Goal: Information Seeking & Learning: Learn about a topic

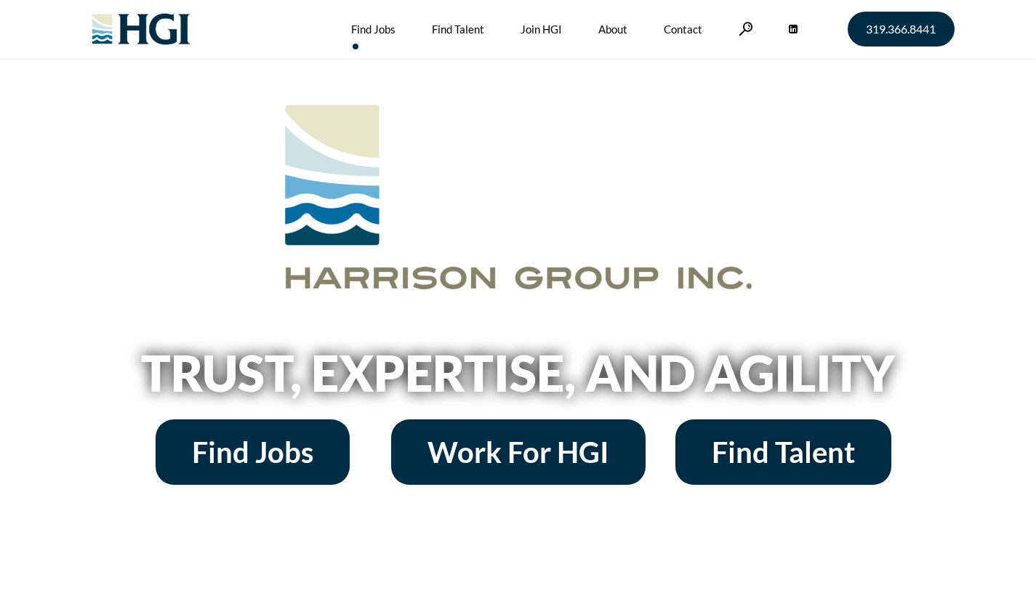
click at [359, 31] on link "Find Jobs" at bounding box center [373, 29] width 44 height 58
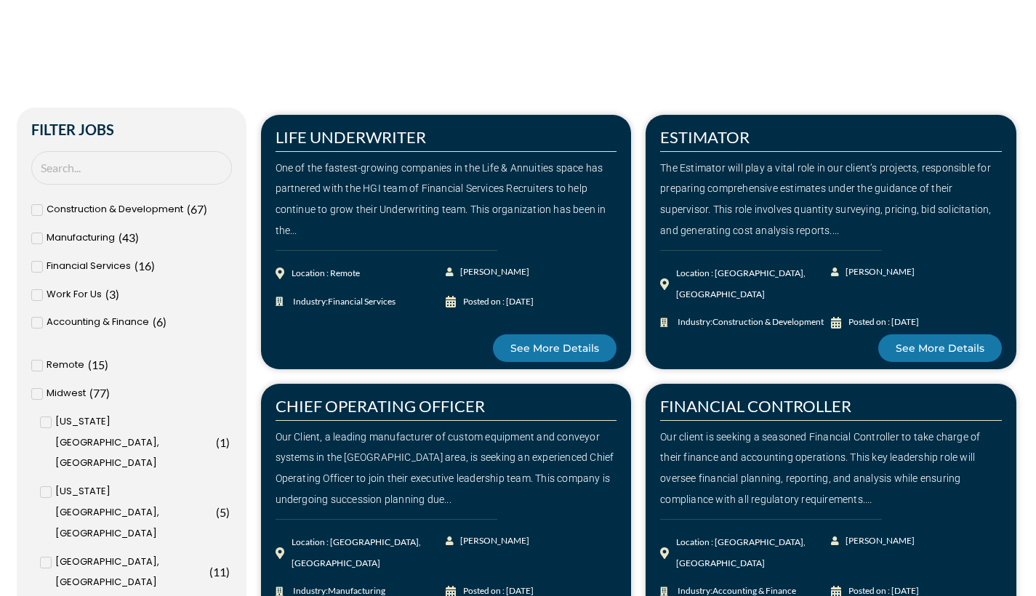
scroll to position [374, 0]
click at [39, 362] on span at bounding box center [37, 366] width 12 height 12
click at [0, 0] on input "Remote ( 15 )" at bounding box center [0, 0] width 0 height 0
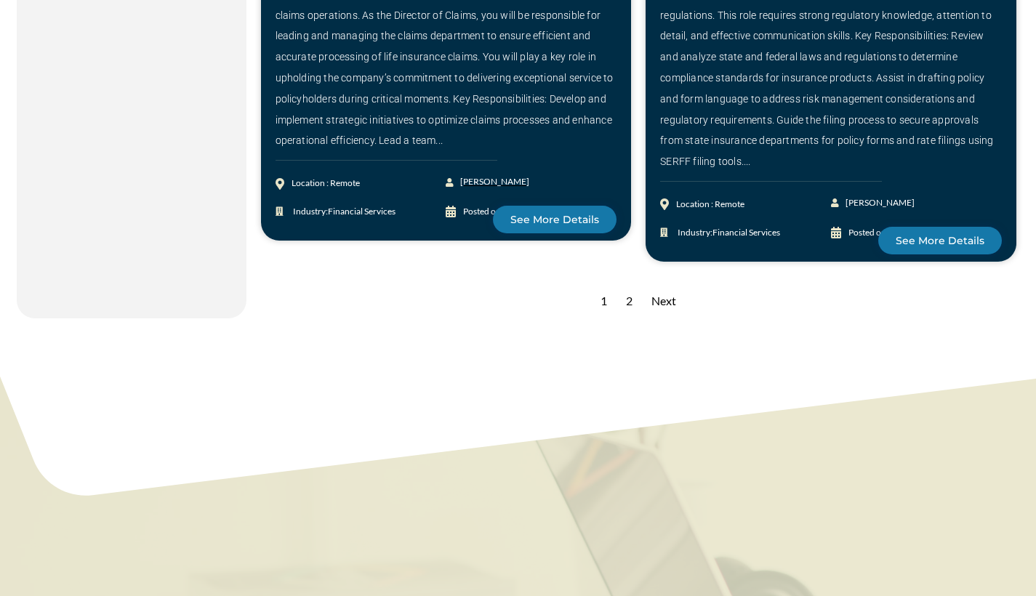
scroll to position [2140, 0]
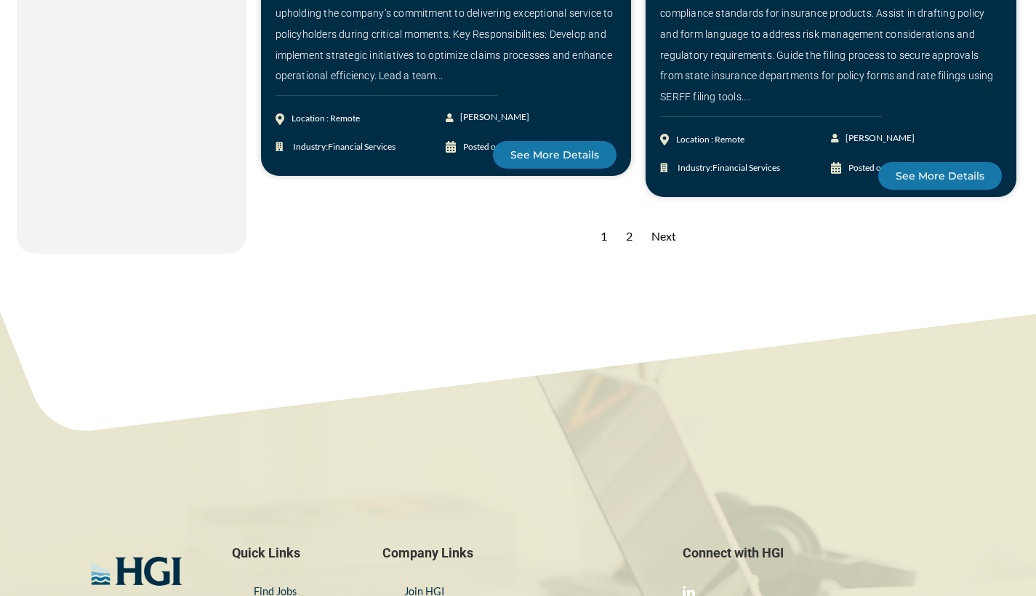
click at [629, 219] on div "2" at bounding box center [629, 237] width 21 height 36
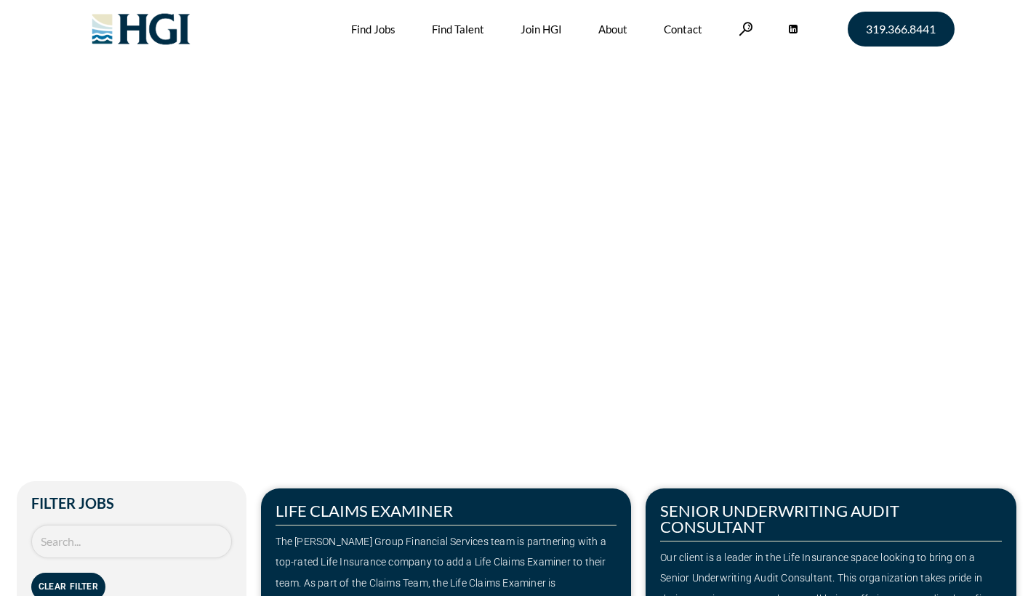
click at [139, 540] on input "Search Job" at bounding box center [131, 542] width 201 height 34
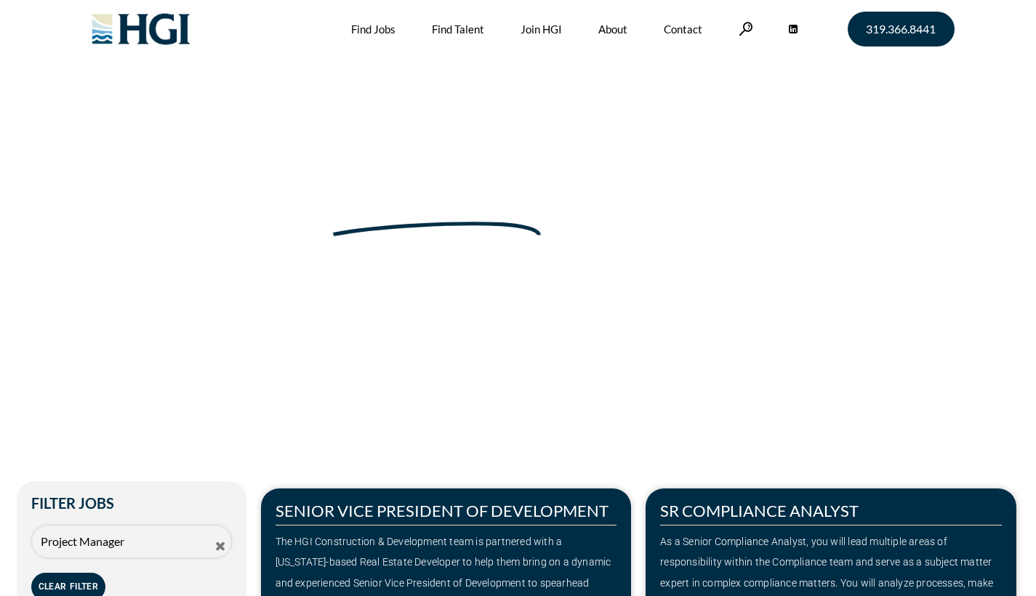
type input "Project Manager"
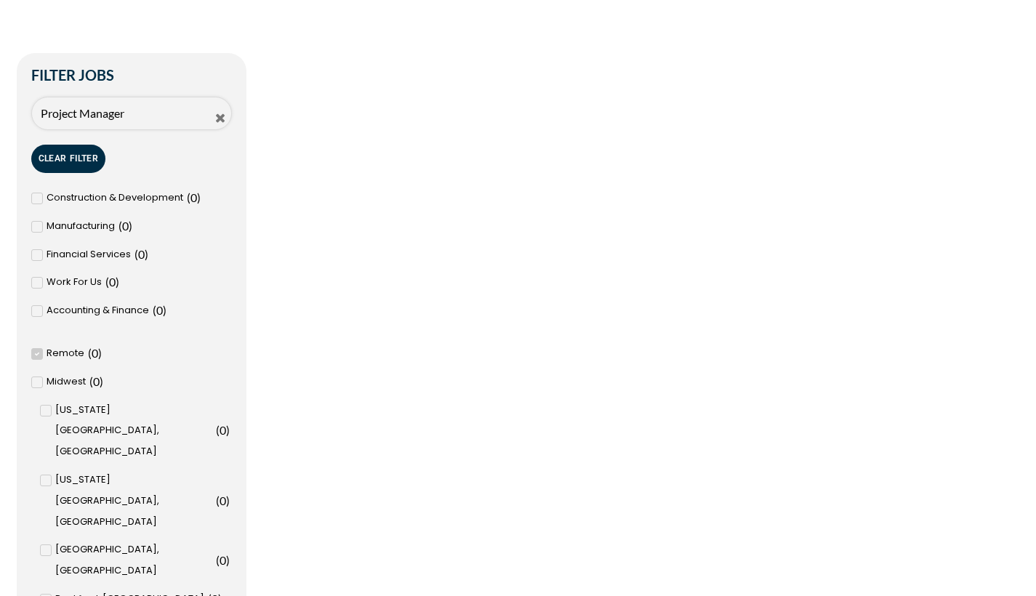
scroll to position [427, 0]
click at [56, 164] on button "Clear Filter" at bounding box center [68, 160] width 75 height 28
